Goal: Transaction & Acquisition: Purchase product/service

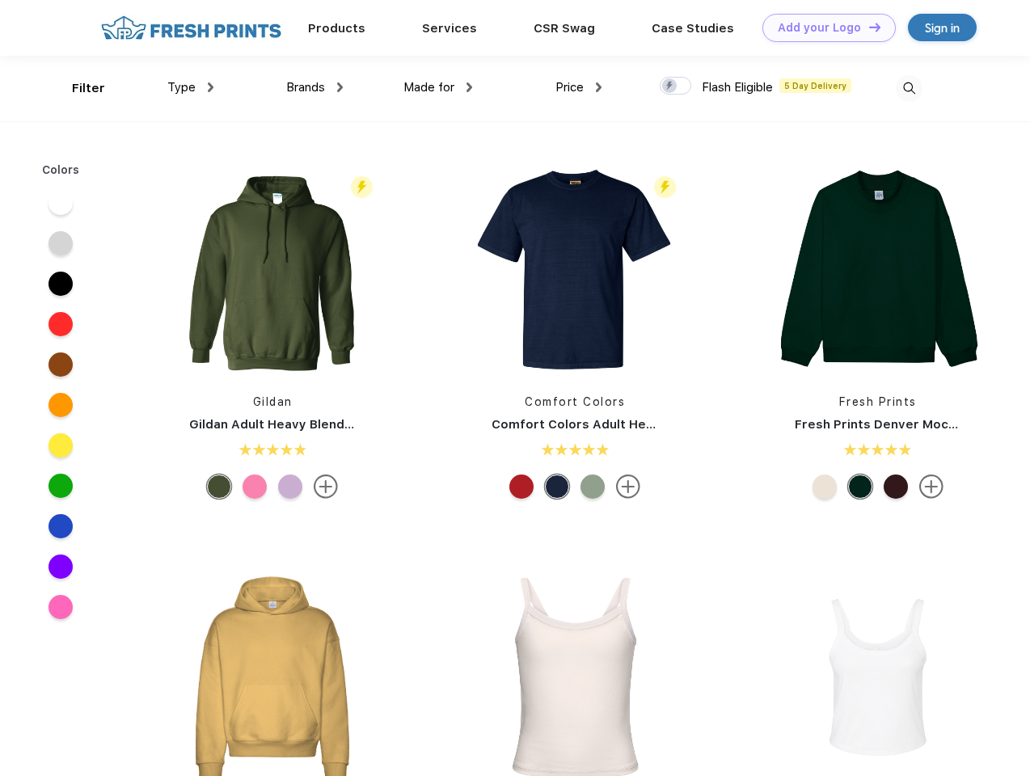
click at [823, 27] on link "Add your Logo Design Tool" at bounding box center [829, 28] width 133 height 28
click at [0, 0] on div "Design Tool" at bounding box center [0, 0] width 0 height 0
click at [868, 27] on link "Add your Logo Design Tool" at bounding box center [829, 28] width 133 height 28
click at [78, 88] on div "Filter" at bounding box center [88, 88] width 33 height 19
click at [191, 87] on span "Type" at bounding box center [181, 87] width 28 height 15
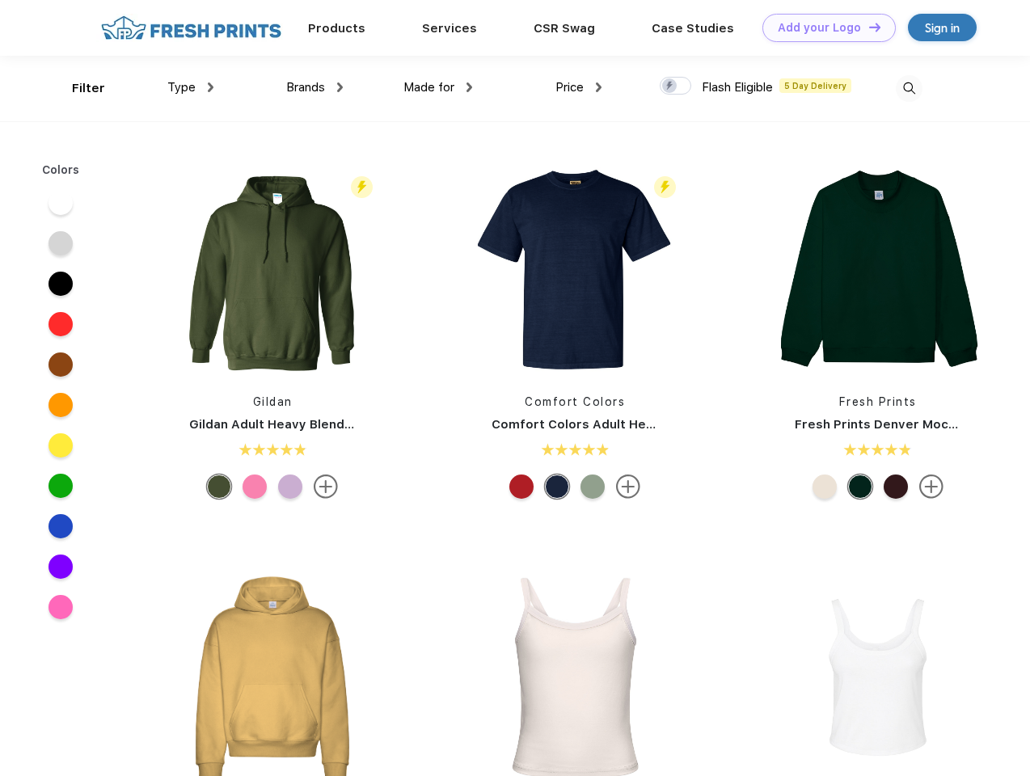
click at [315, 87] on span "Brands" at bounding box center [305, 87] width 39 height 15
click at [438, 87] on span "Made for" at bounding box center [429, 87] width 51 height 15
click at [579, 87] on span "Price" at bounding box center [570, 87] width 28 height 15
click at [676, 87] on div at bounding box center [676, 86] width 32 height 18
click at [671, 87] on input "checkbox" at bounding box center [665, 81] width 11 height 11
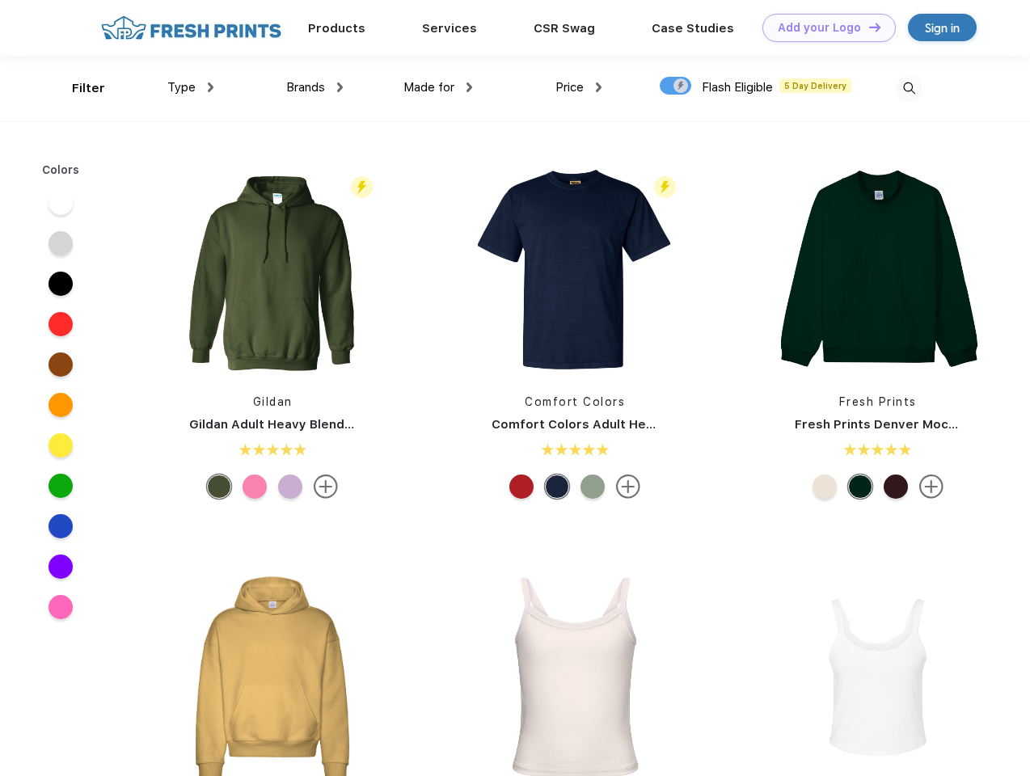
click at [909, 88] on img at bounding box center [909, 88] width 27 height 27
